Goal: Information Seeking & Learning: Learn about a topic

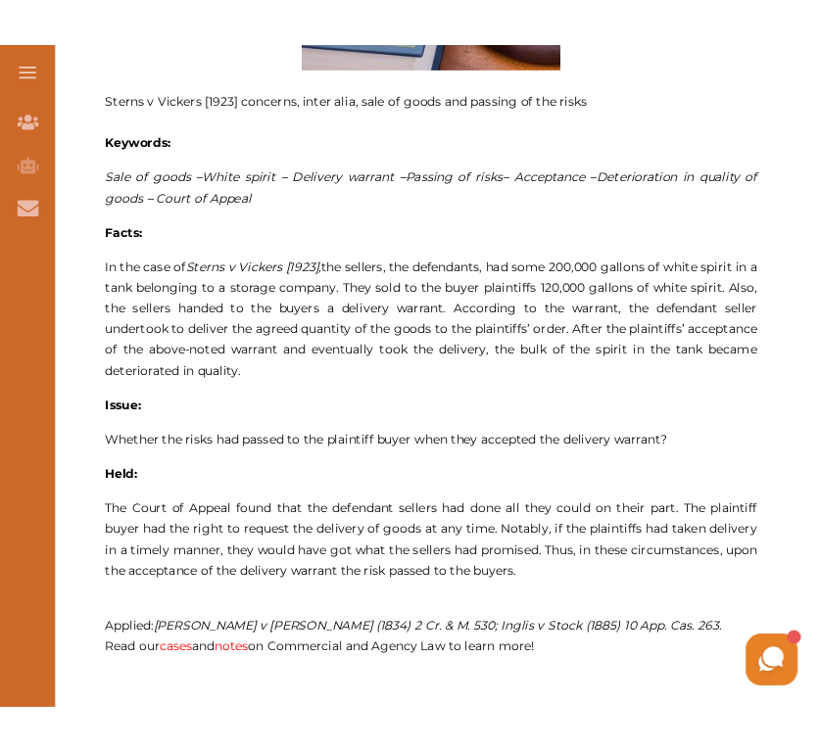
scroll to position [1025, 0]
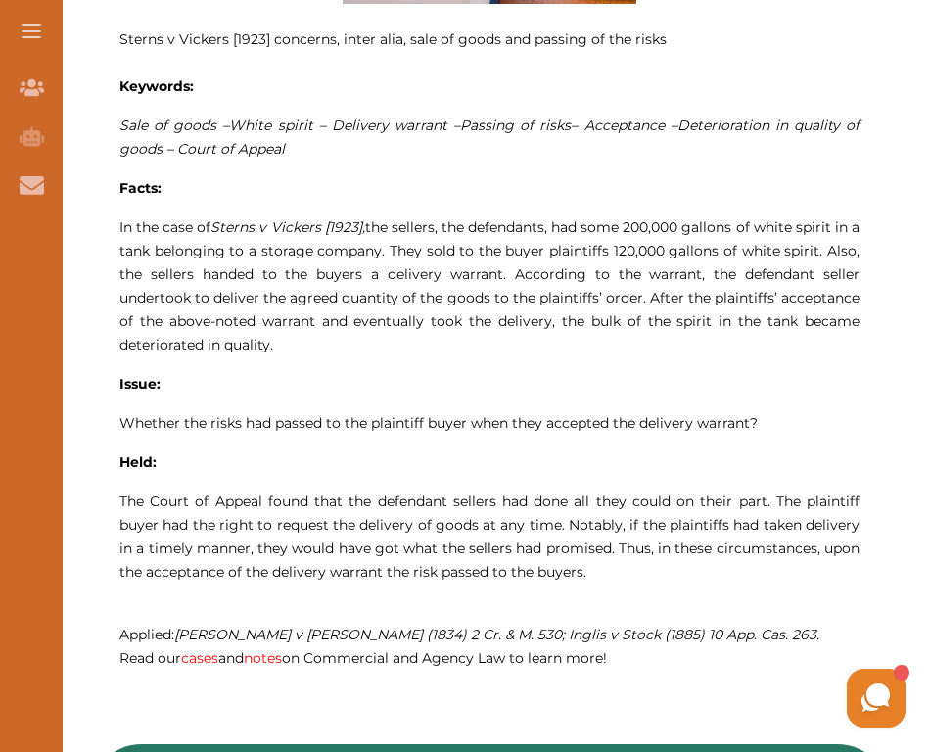
drag, startPoint x: 449, startPoint y: 230, endPoint x: 339, endPoint y: 332, distance: 150.4
click at [339, 332] on p "In the case of Sterns v Vickers [1923] , the sellers, the defendants, had some …" at bounding box center [489, 285] width 740 height 141
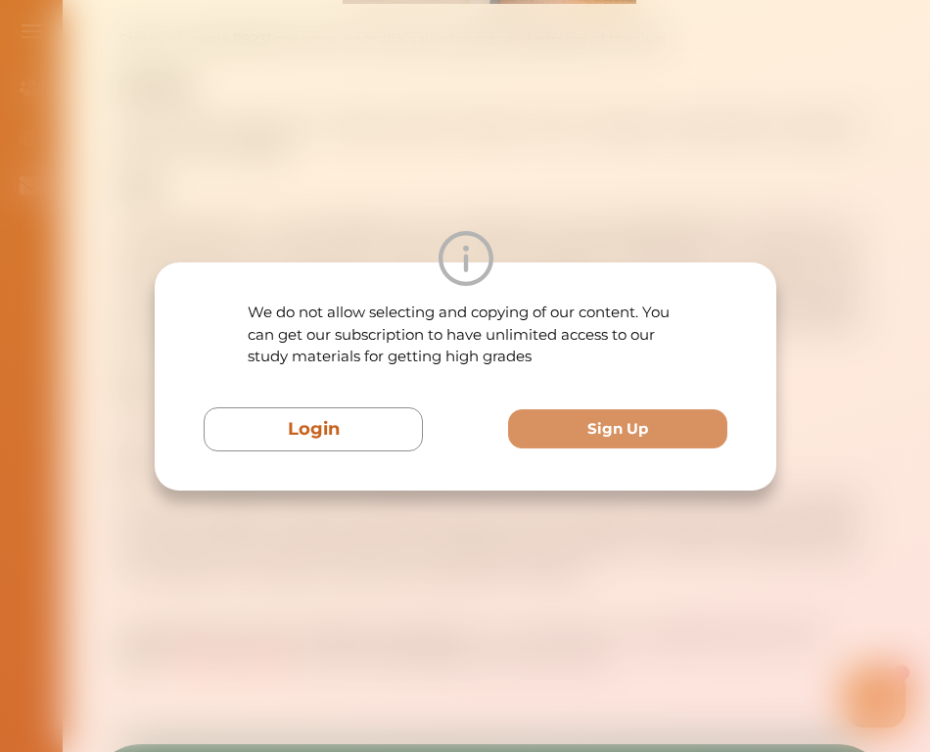
click at [650, 181] on div "We do not allow selecting and copying of our content. You can get our subscript…" at bounding box center [465, 376] width 930 height 752
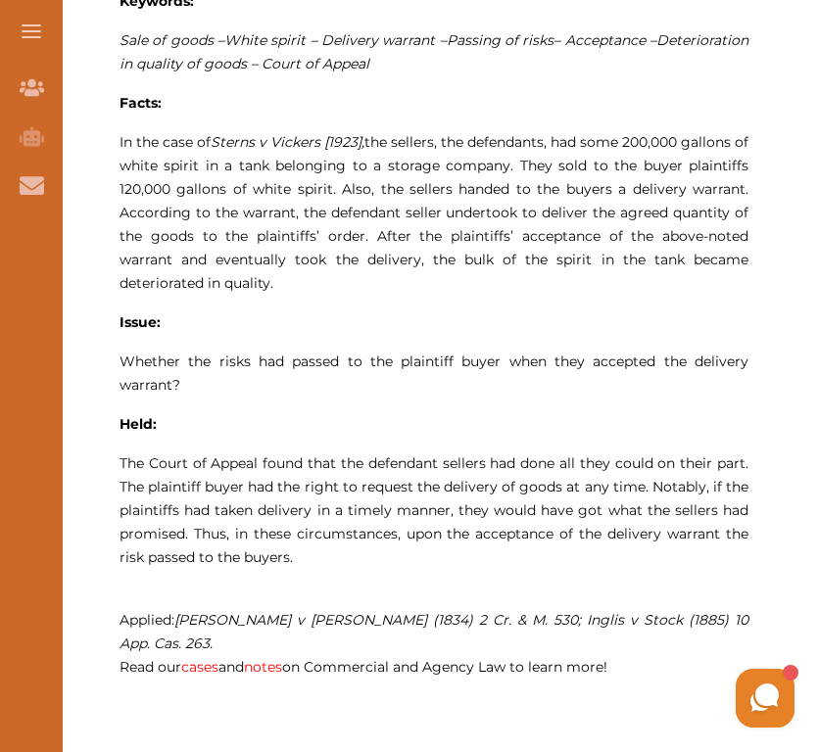
scroll to position [1155, 0]
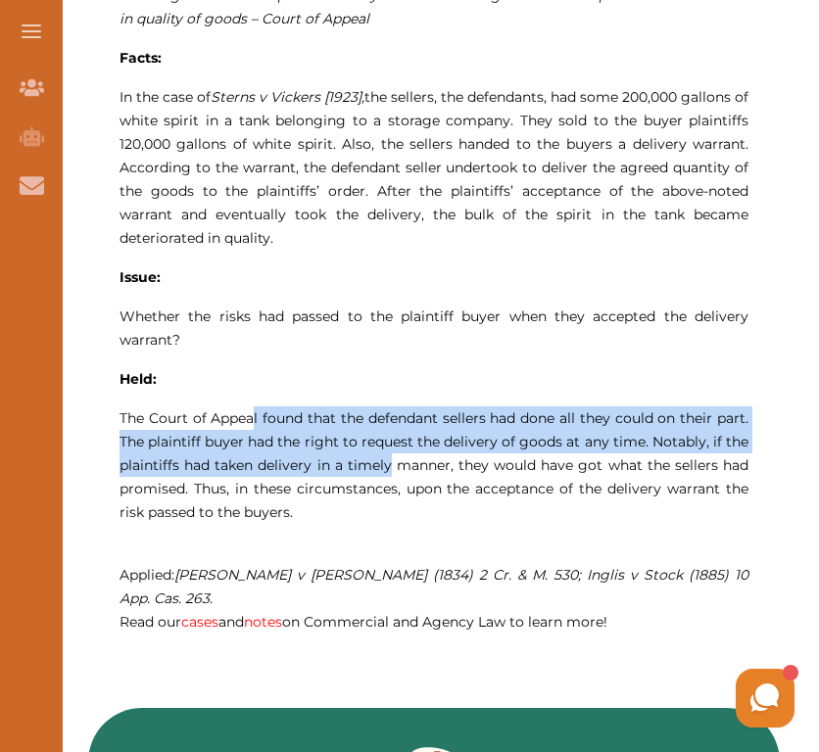
drag, startPoint x: 424, startPoint y: 416, endPoint x: 392, endPoint y: 468, distance: 61.1
click at [392, 468] on span "The Court of Appeal found that the defendant sellers had done all they could on…" at bounding box center [433, 465] width 629 height 112
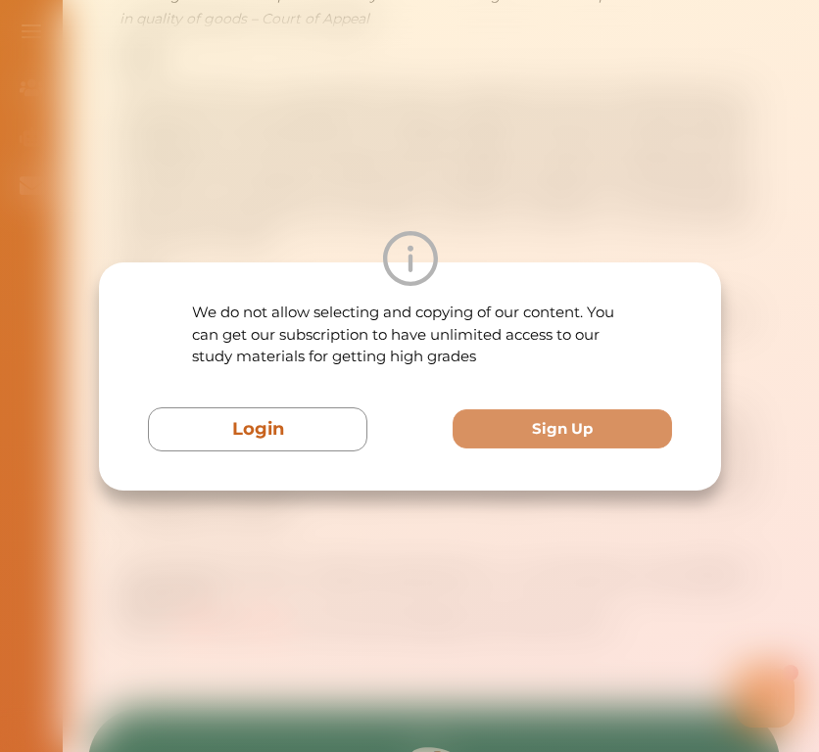
click at [440, 61] on div "We do not allow selecting and copying of our content. You can get our subscript…" at bounding box center [409, 376] width 819 height 752
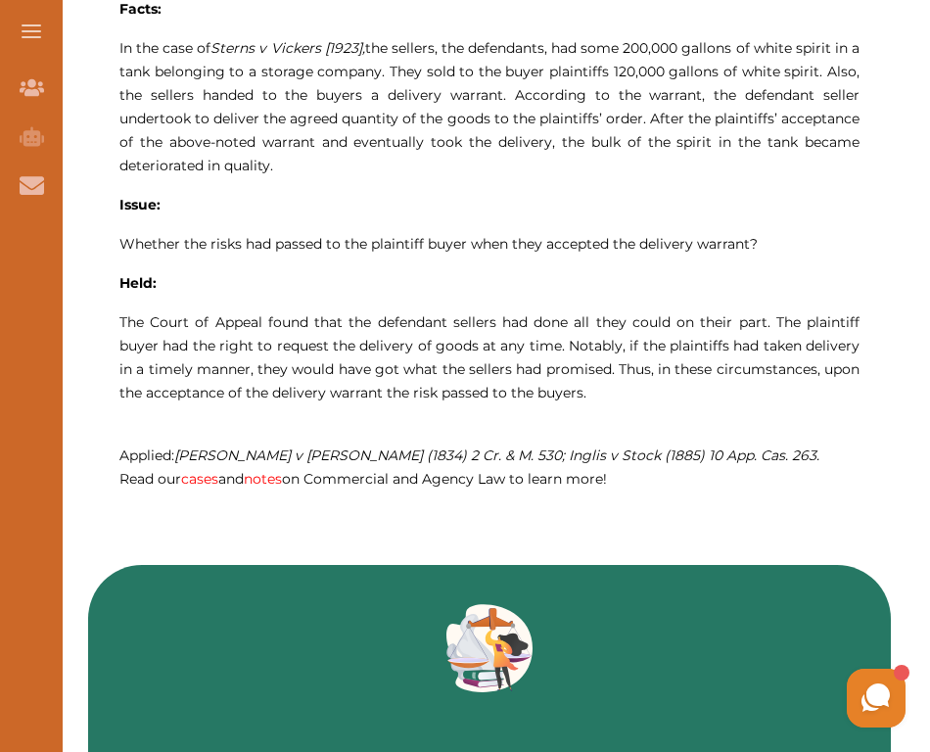
scroll to position [1205, 0]
